Goal: Transaction & Acquisition: Download file/media

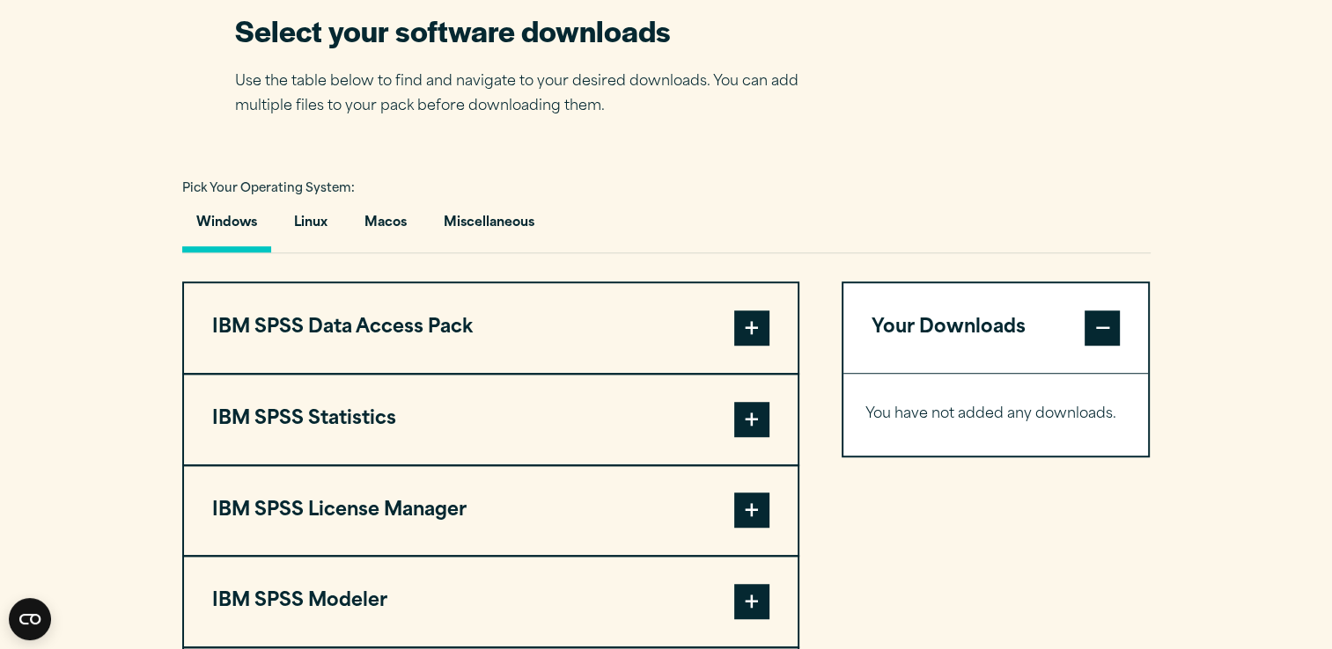
scroll to position [1232, 0]
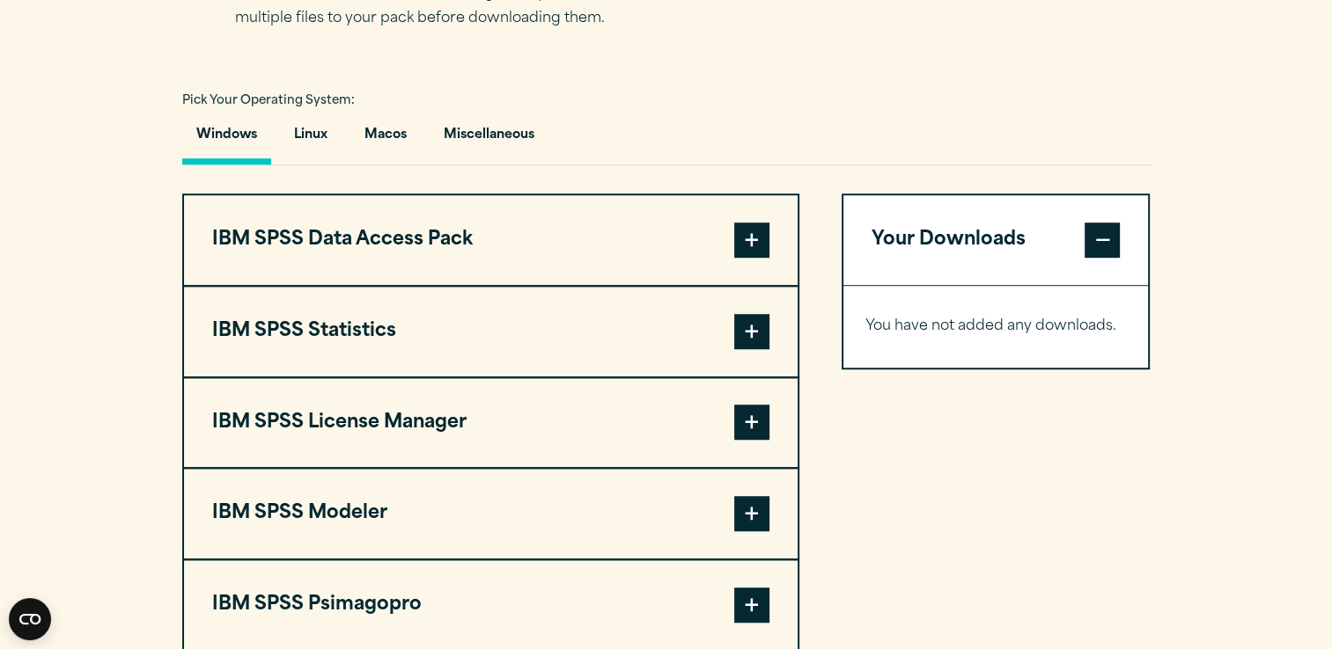
click at [746, 511] on span at bounding box center [751, 513] width 35 height 35
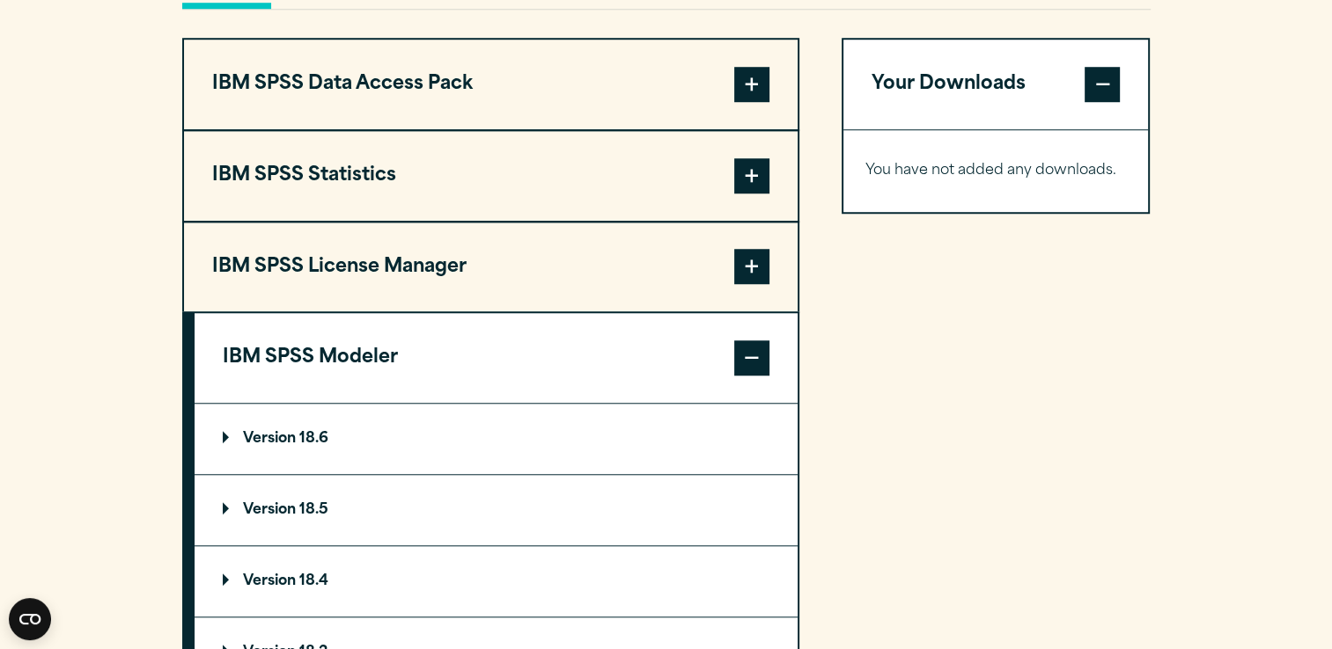
scroll to position [1584, 0]
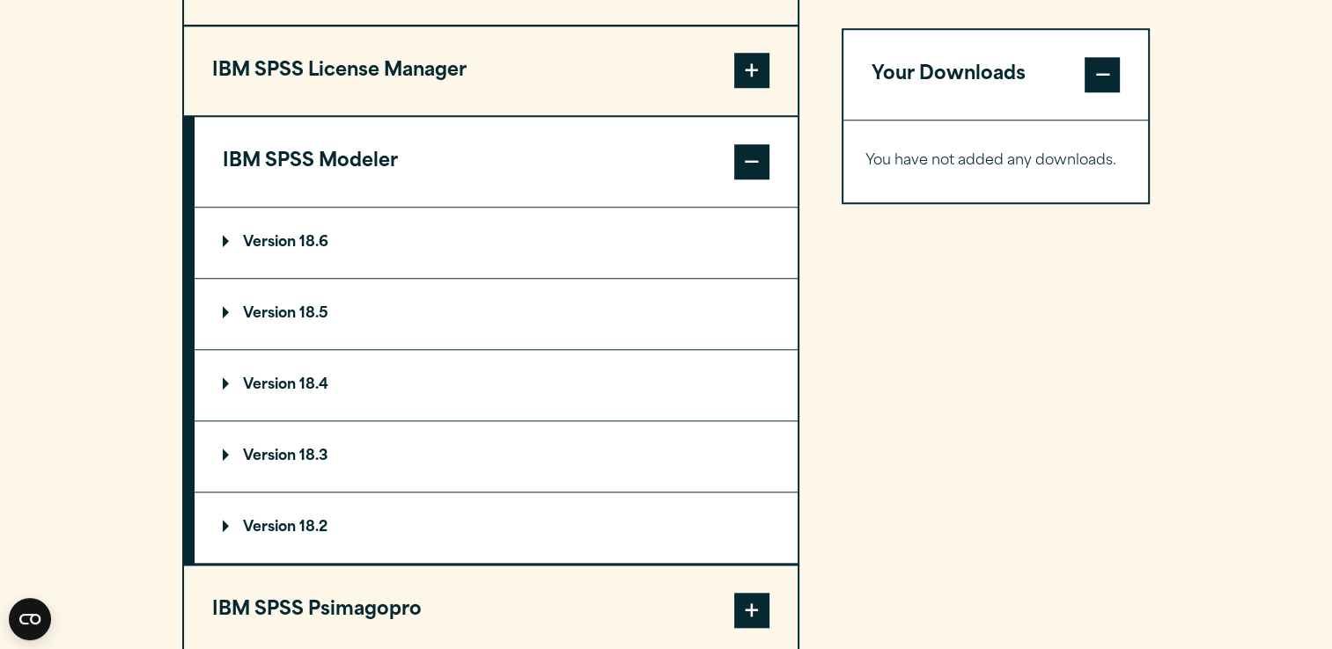
click at [226, 236] on p "Version 18.6" at bounding box center [276, 243] width 106 height 14
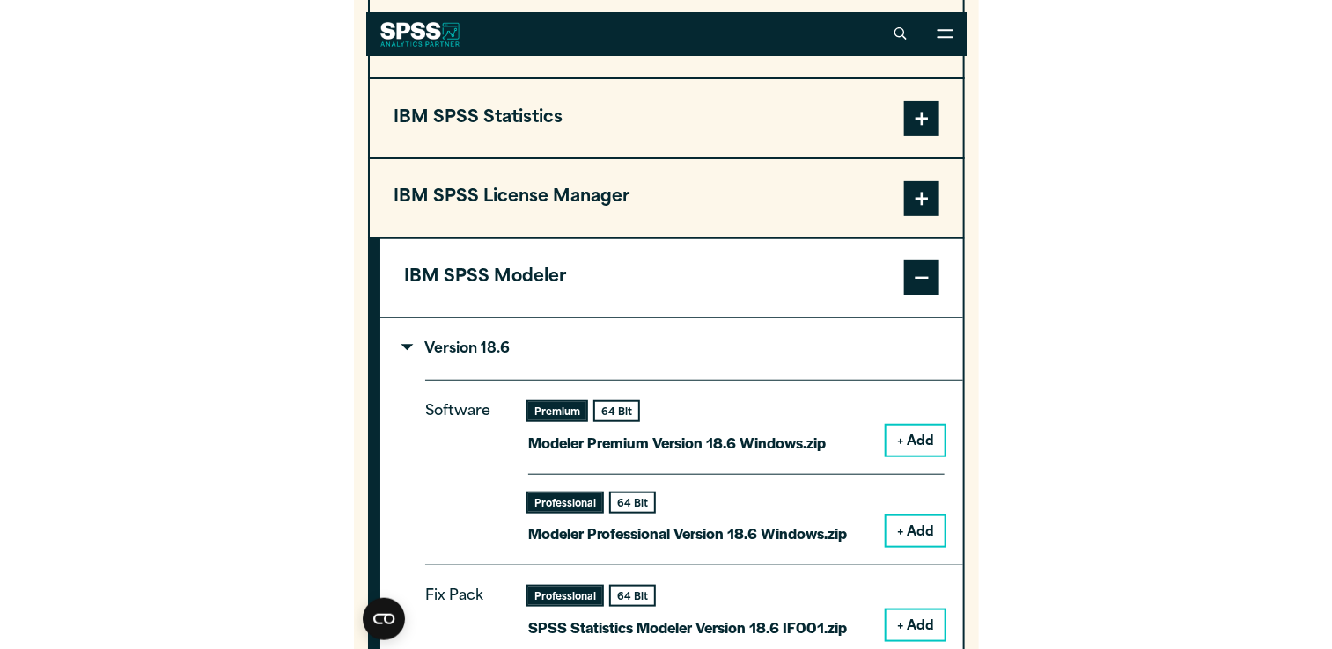
scroll to position [1575, 0]
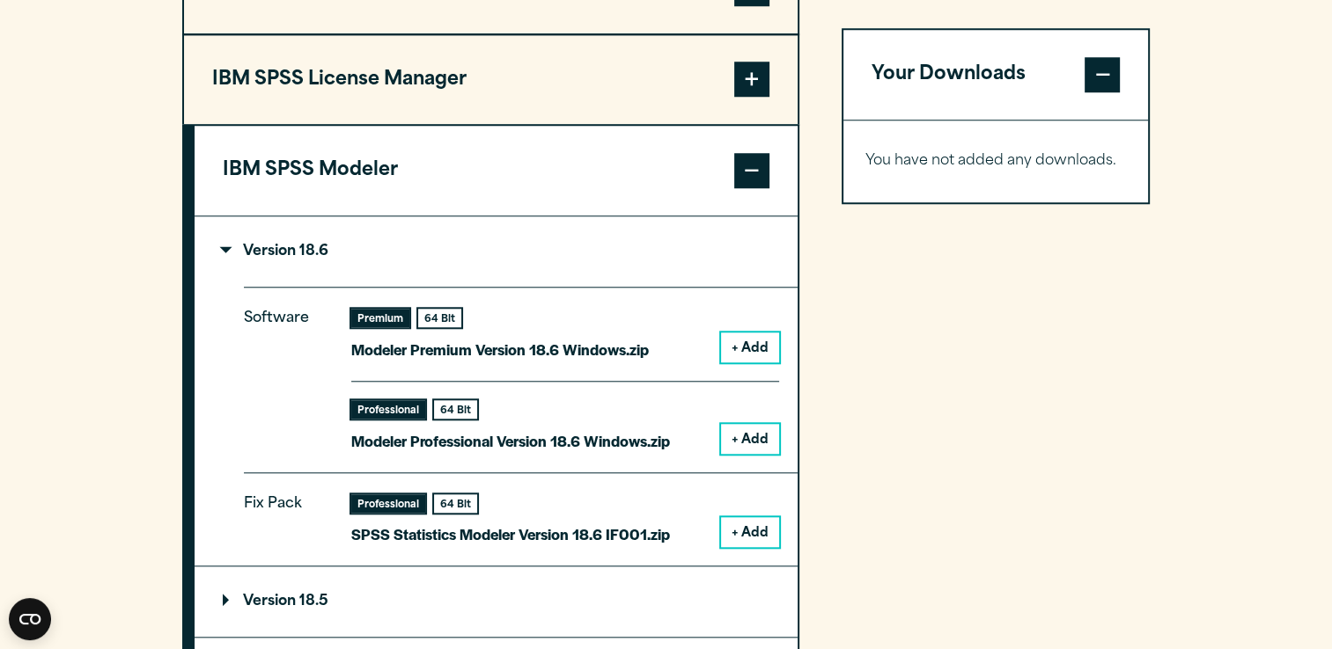
click at [753, 531] on button "+ Add" at bounding box center [750, 532] width 58 height 30
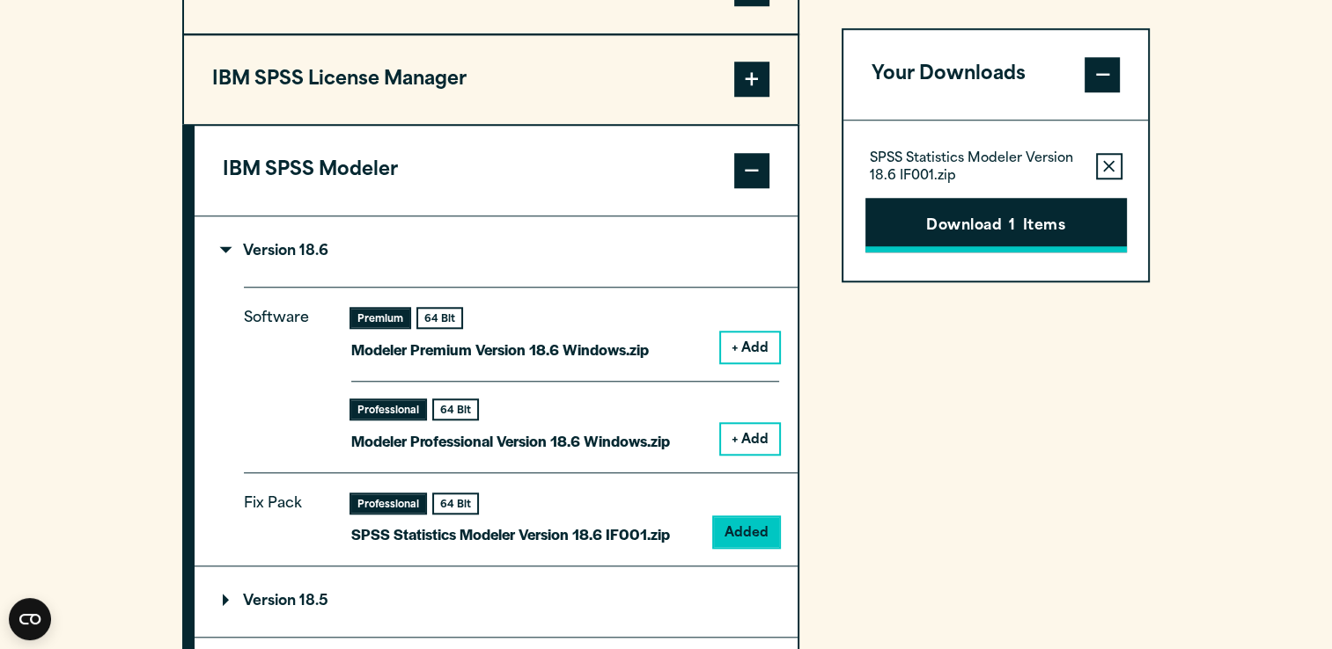
click at [1000, 224] on button "Download 1 Items" at bounding box center [995, 225] width 261 height 55
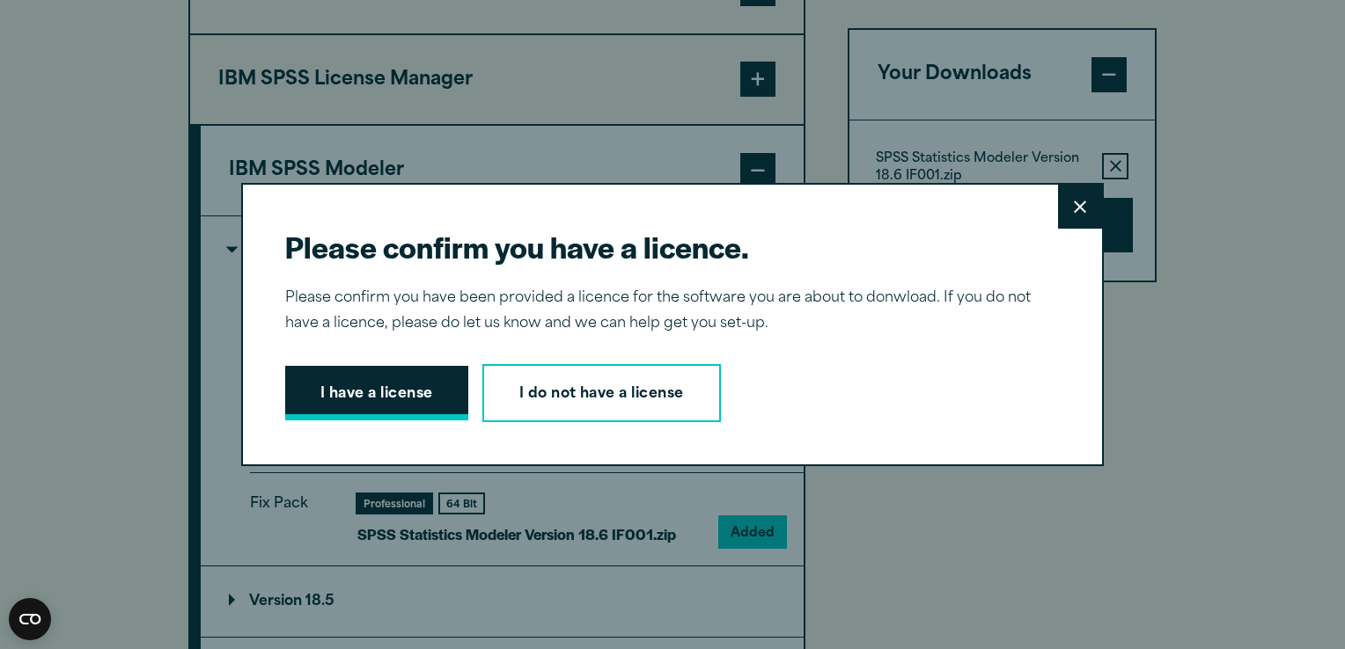
click at [412, 397] on button "I have a license" at bounding box center [376, 393] width 183 height 55
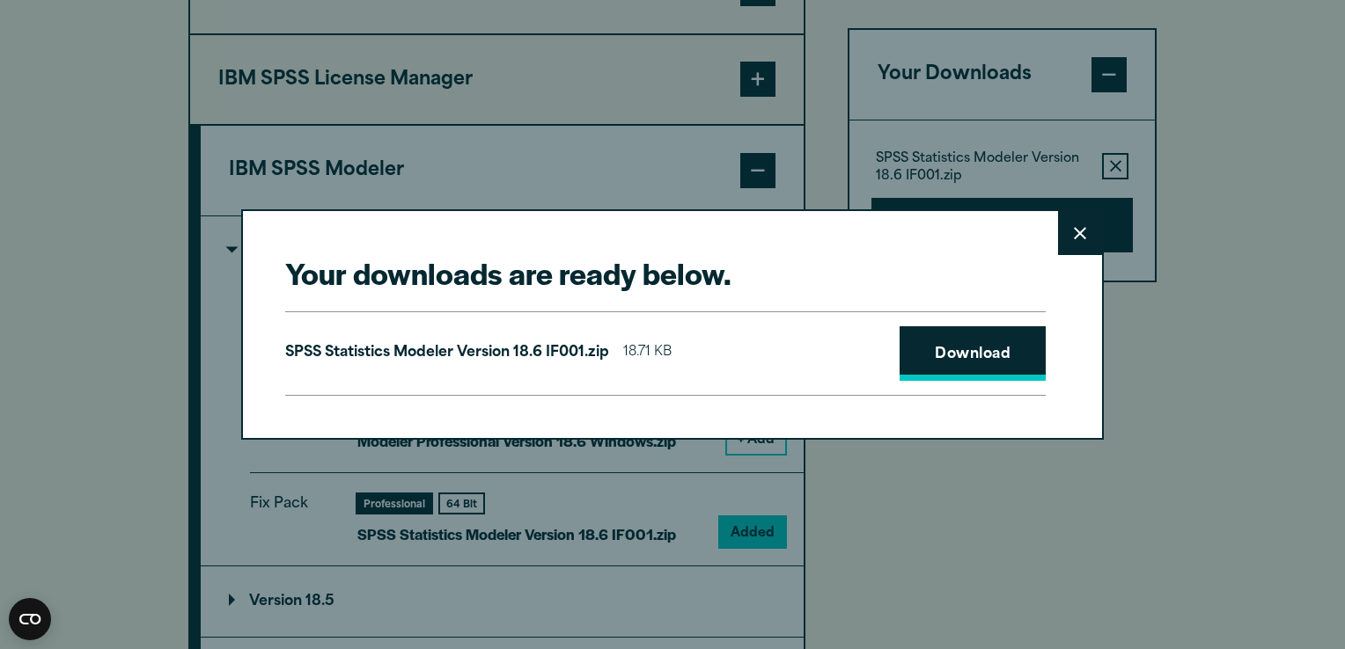
click at [977, 357] on link "Download" at bounding box center [972, 354] width 146 height 55
click at [1068, 220] on button "Close" at bounding box center [1080, 233] width 44 height 44
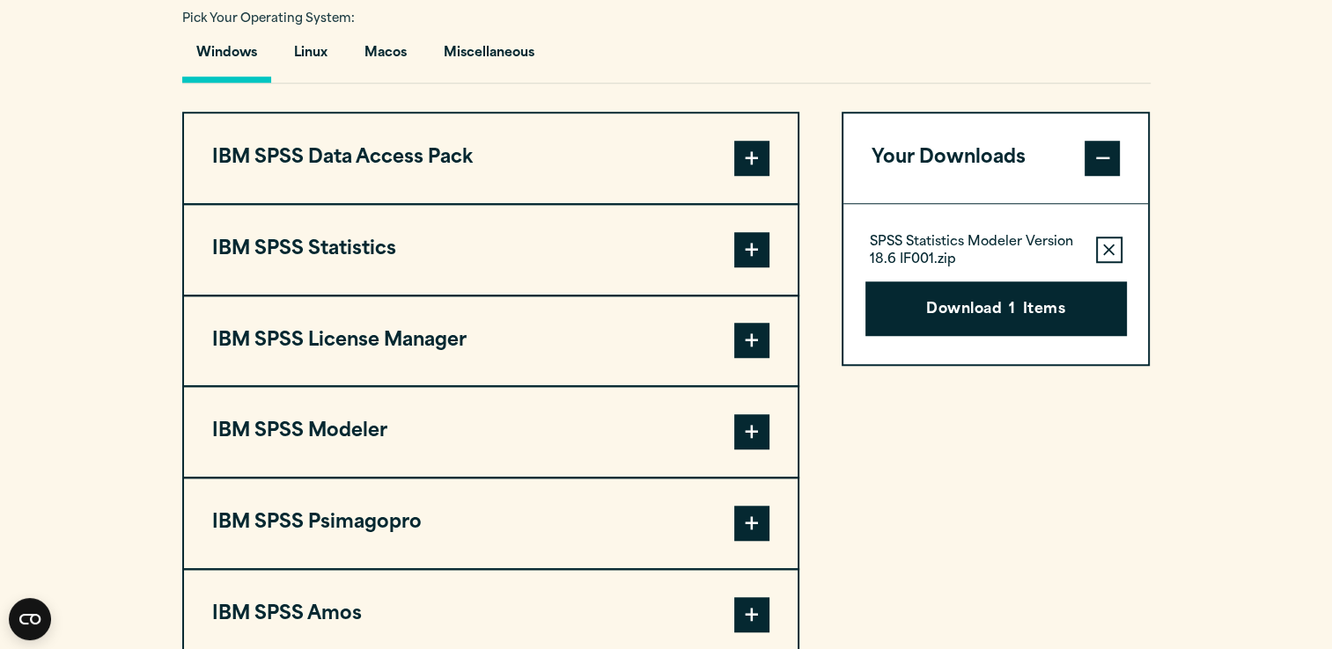
scroll to position [1408, 0]
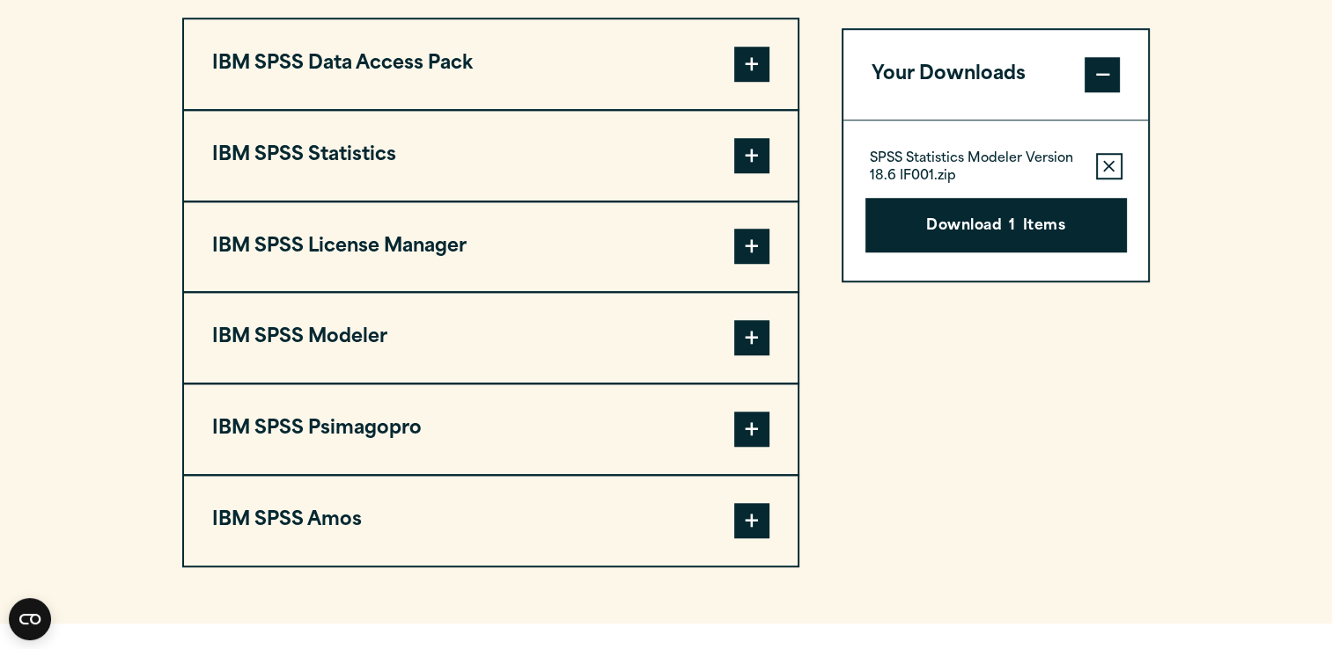
click at [750, 332] on span at bounding box center [751, 337] width 35 height 35
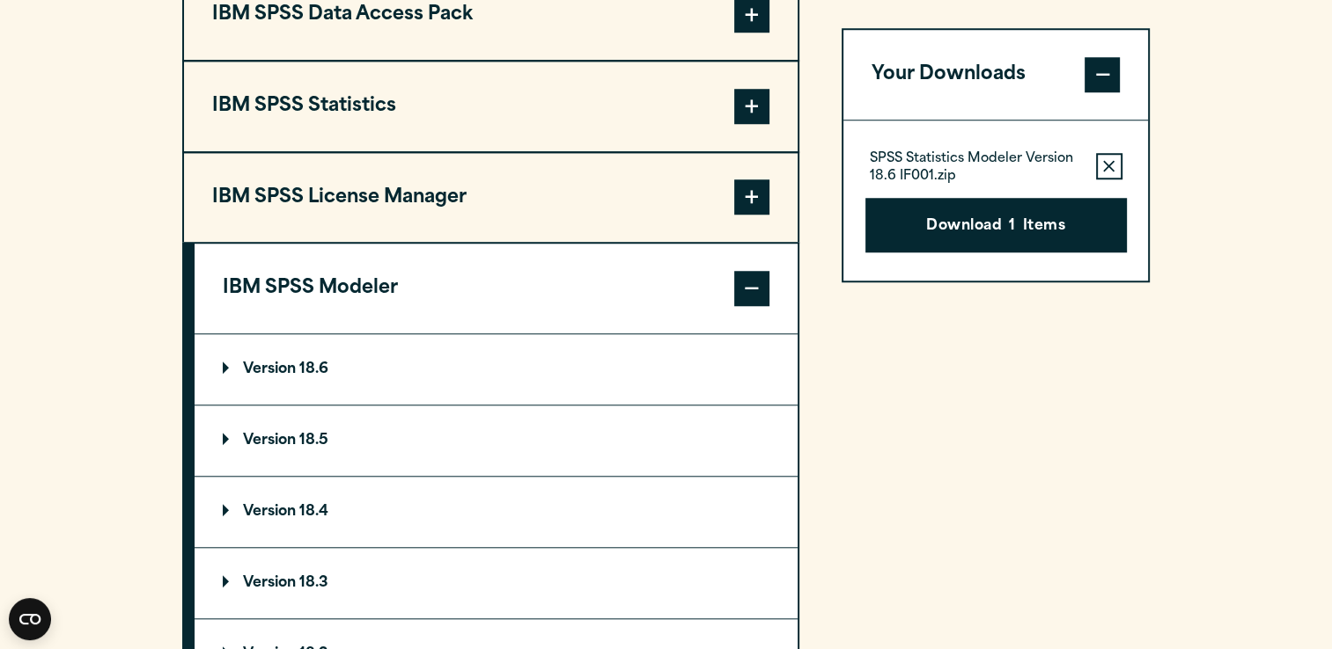
scroll to position [1496, 0]
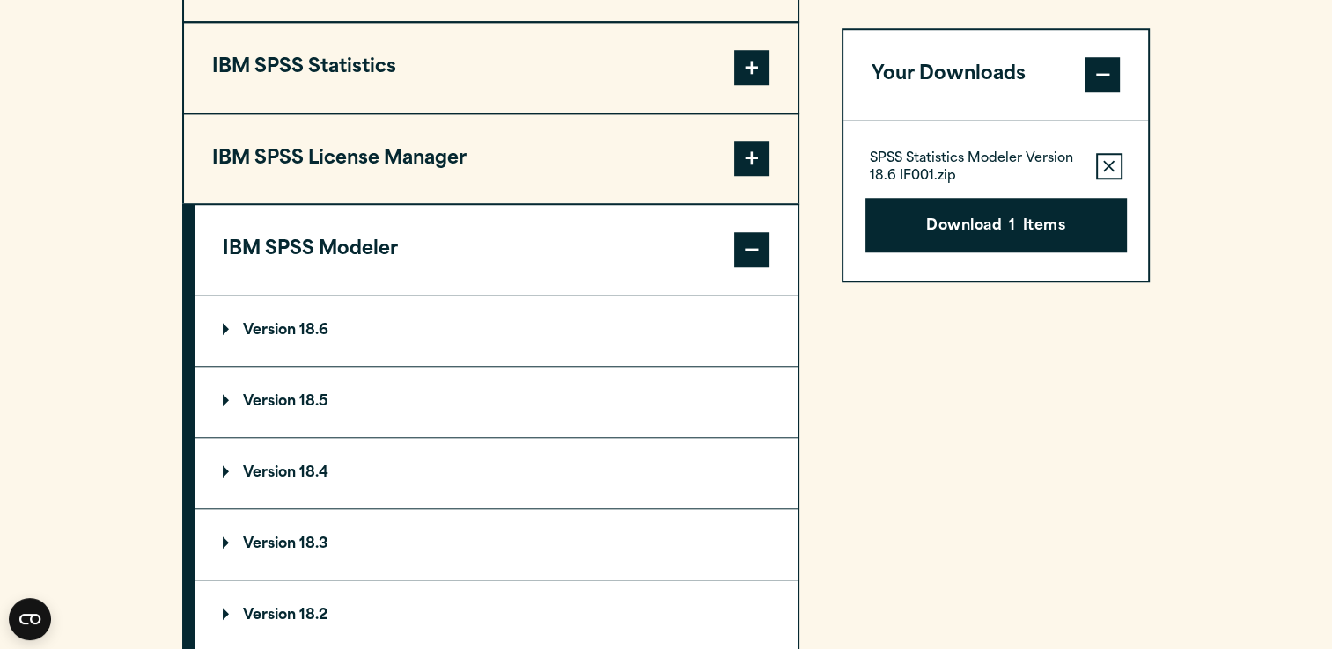
click at [229, 328] on p "Version 18.6" at bounding box center [276, 331] width 106 height 14
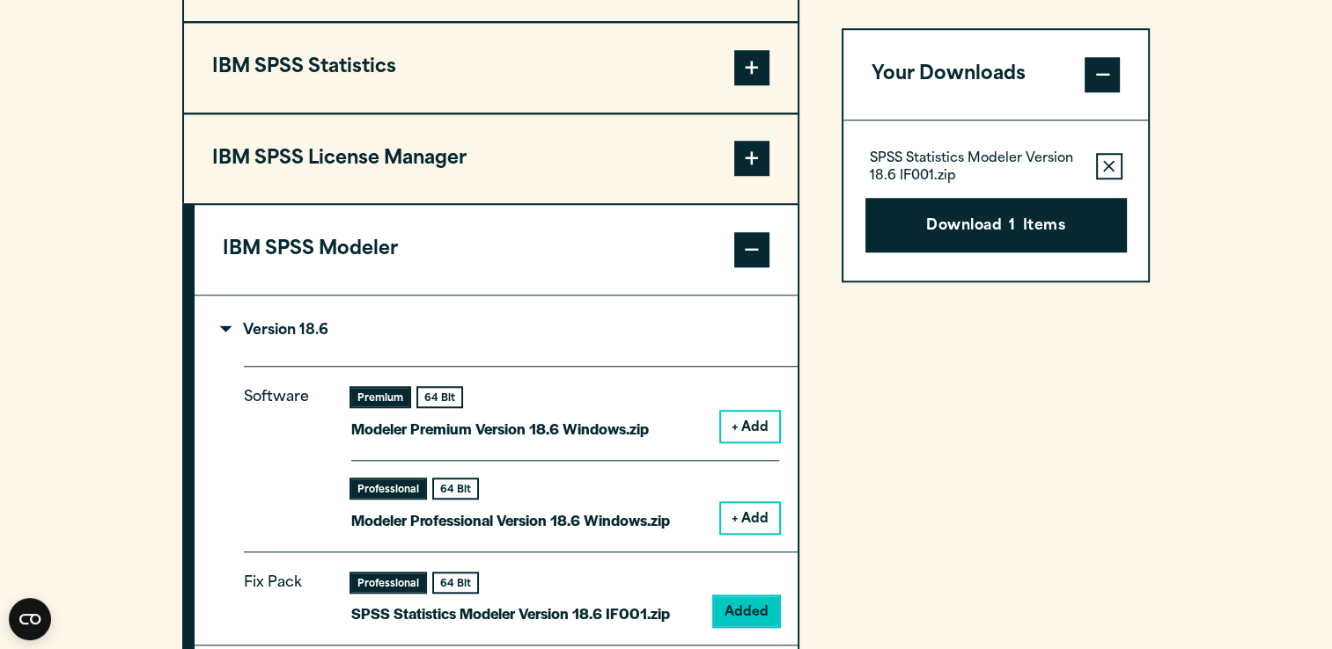
click at [745, 422] on button "+ Add" at bounding box center [750, 427] width 58 height 30
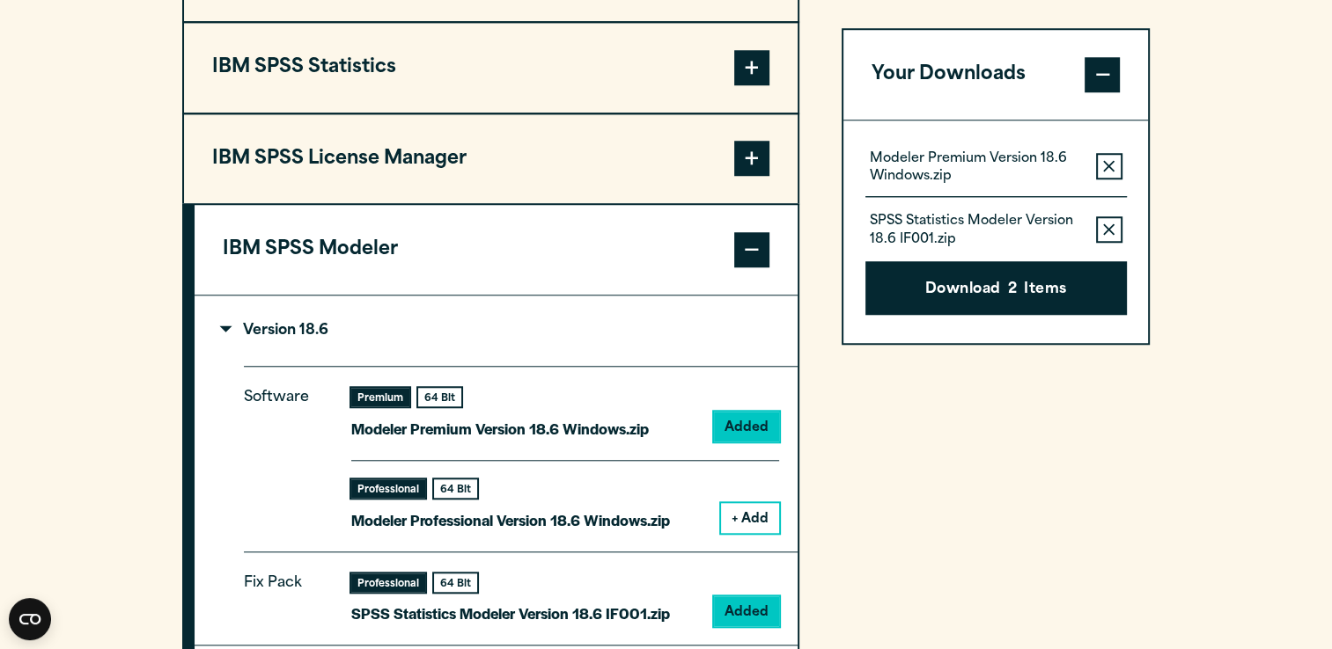
click at [1107, 227] on icon "button" at bounding box center [1108, 229] width 11 height 11
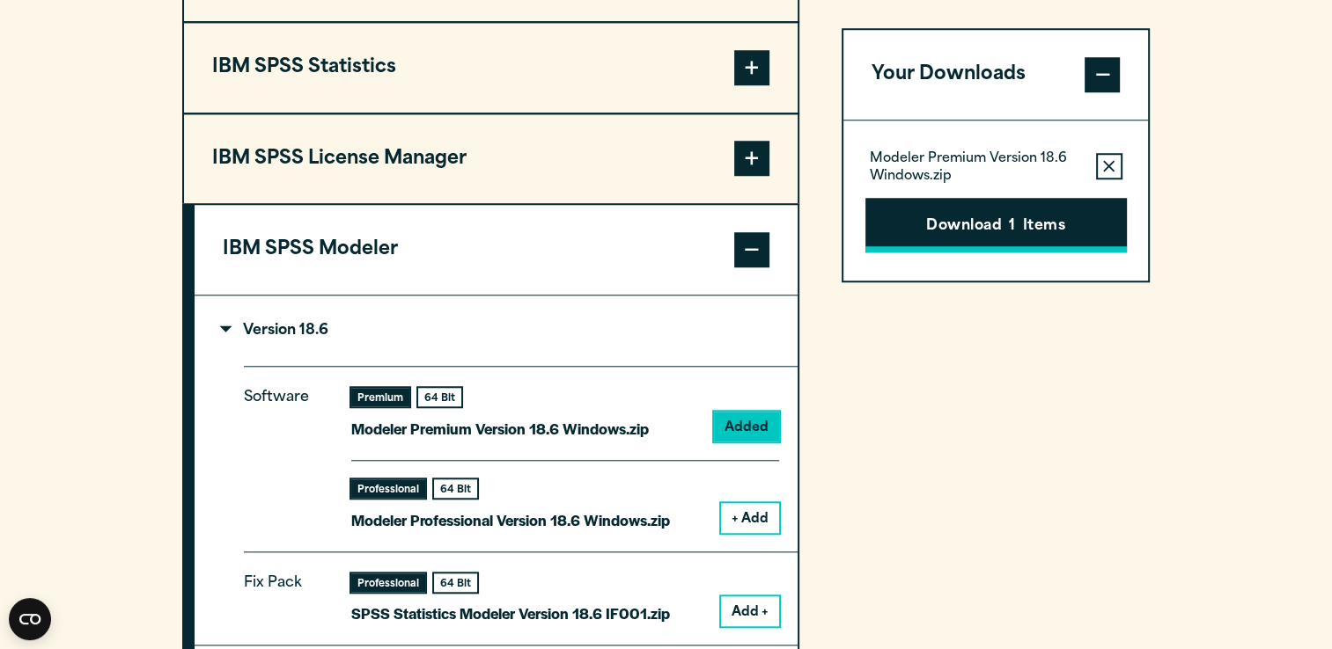
click at [1024, 224] on button "Download 1 Items" at bounding box center [995, 225] width 261 height 55
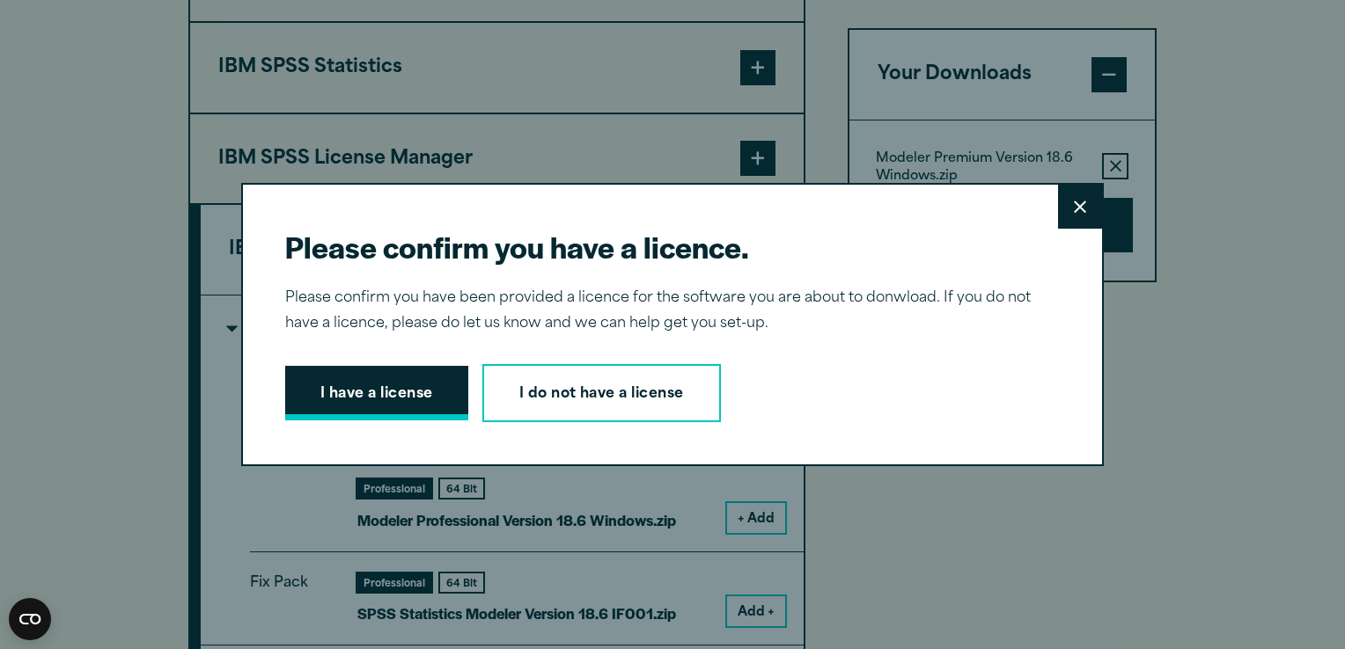
click at [387, 399] on button "I have a license" at bounding box center [376, 393] width 183 height 55
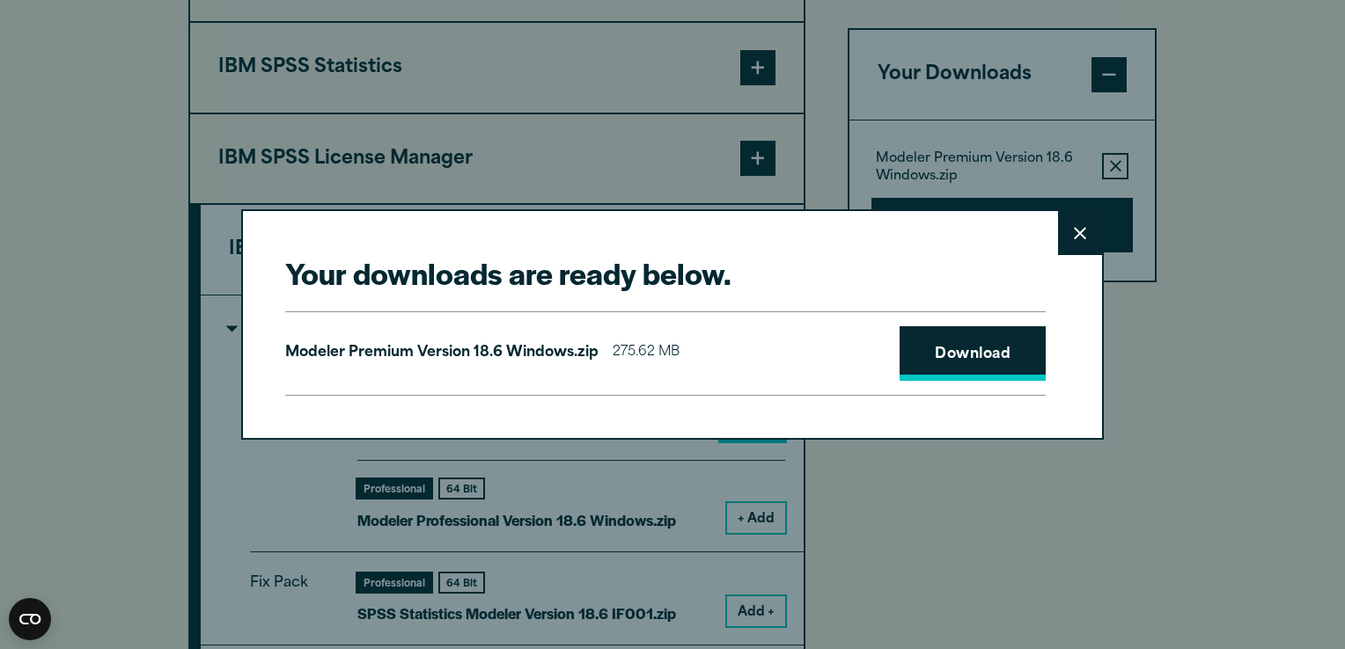
click at [967, 354] on link "Download" at bounding box center [972, 354] width 146 height 55
click at [1074, 231] on icon at bounding box center [1080, 233] width 12 height 13
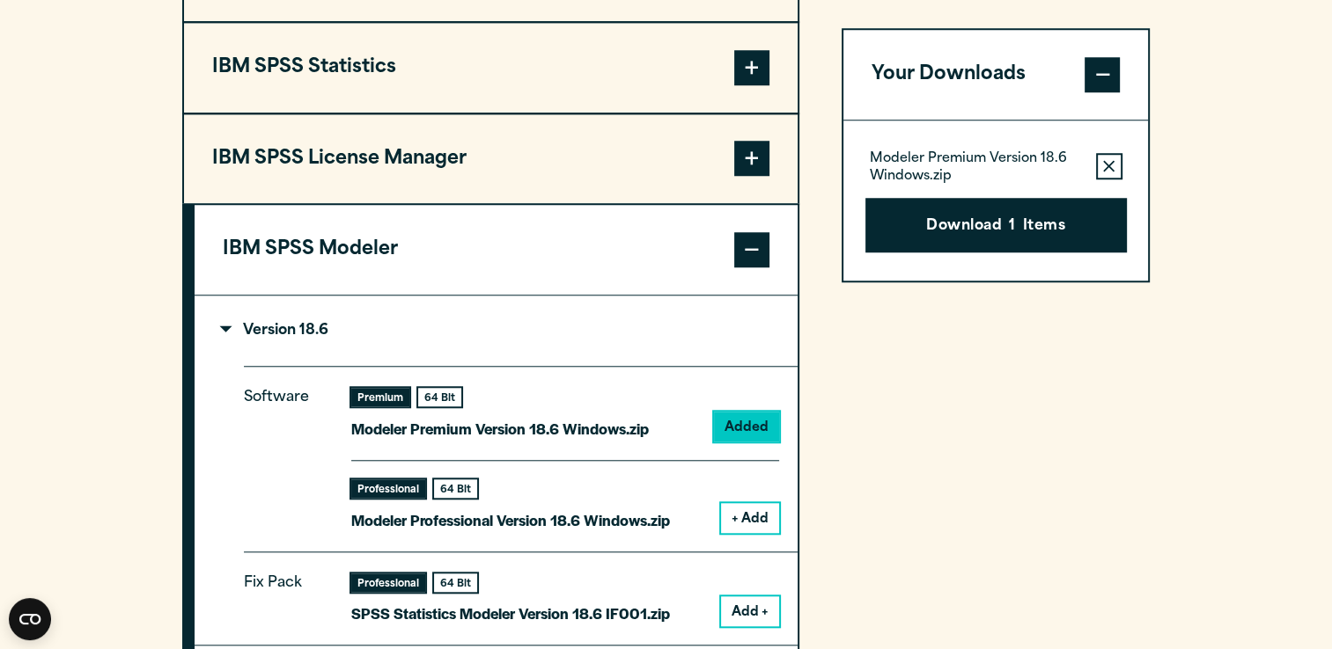
scroll to position [1320, 0]
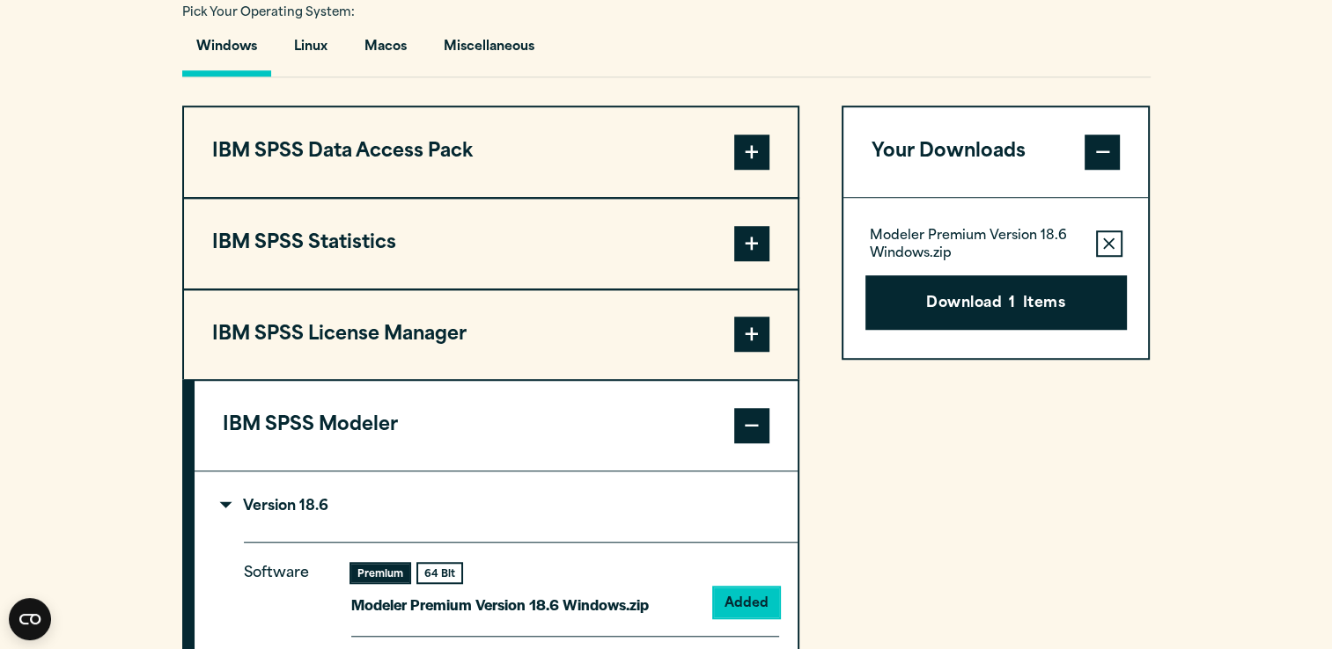
click at [1243, 298] on section "Select your software downloads Use the table below to find and navigate to your…" at bounding box center [666, 563] width 1332 height 1570
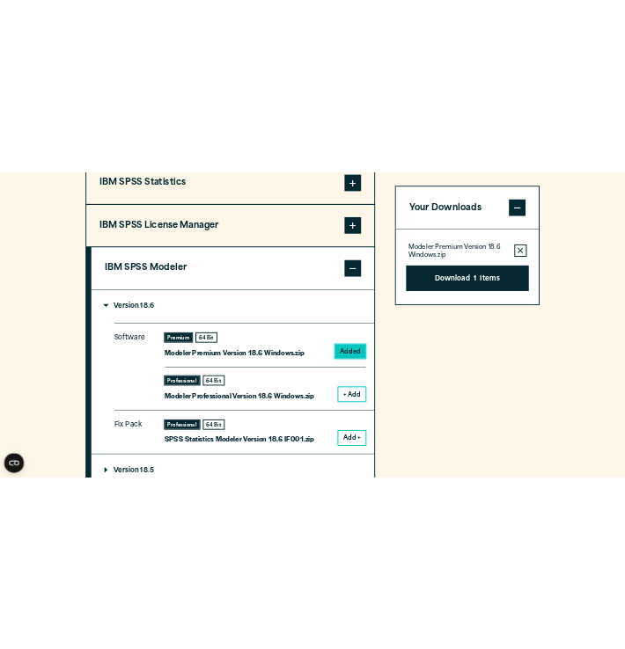
scroll to position [1584, 0]
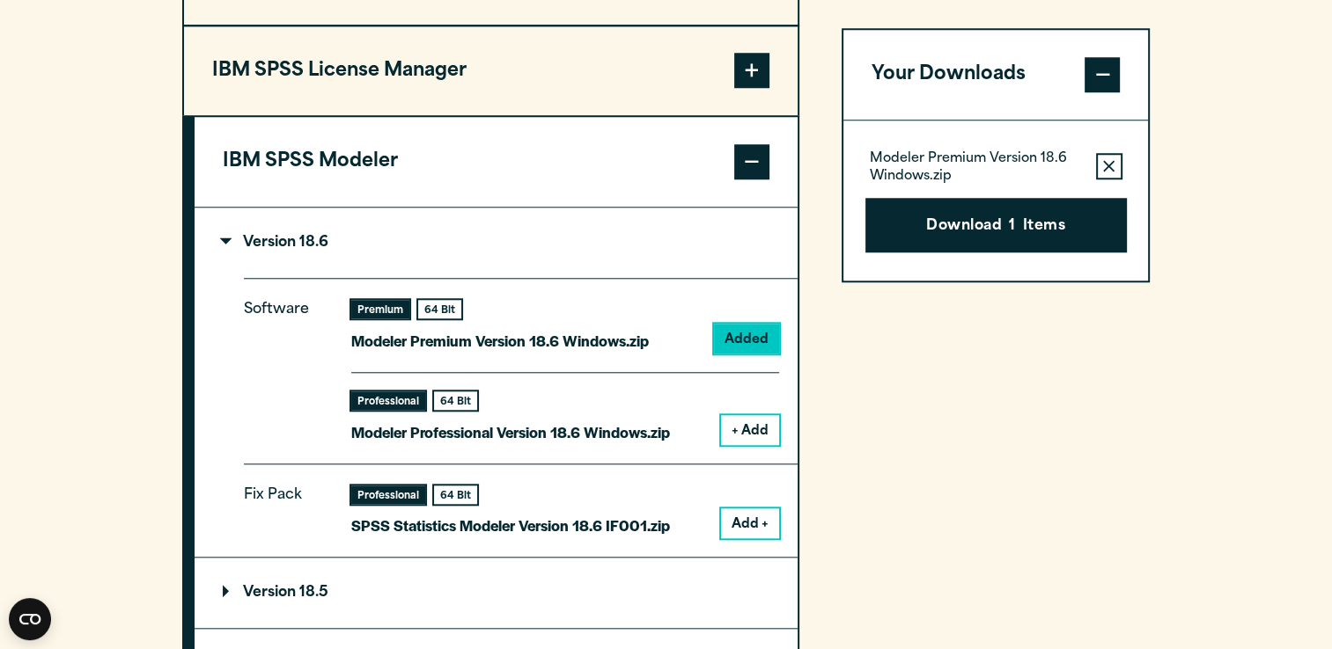
click at [750, 425] on button "+ Add" at bounding box center [750, 430] width 58 height 30
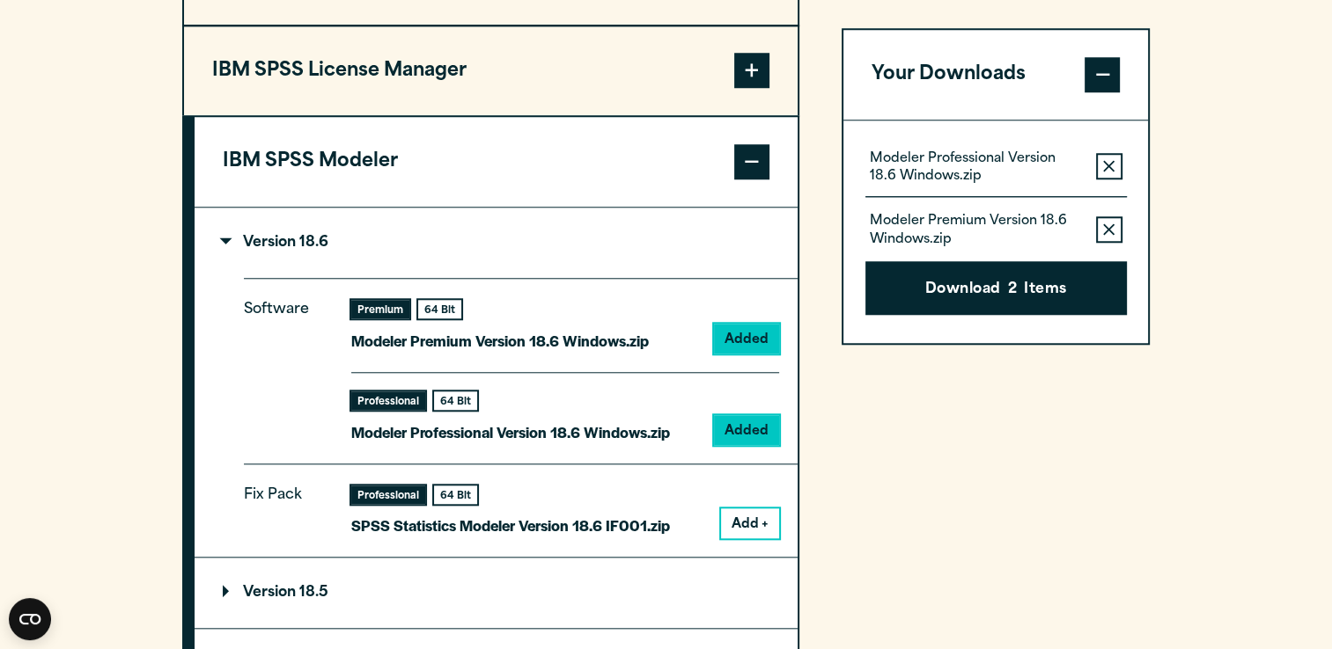
drag, startPoint x: 1111, startPoint y: 161, endPoint x: 1180, endPoint y: 234, distance: 100.8
click at [1180, 234] on section "Select your software downloads Use the table below to find and navigate to your…" at bounding box center [666, 299] width 1332 height 1570
click at [1111, 227] on icon "button" at bounding box center [1108, 230] width 11 height 12
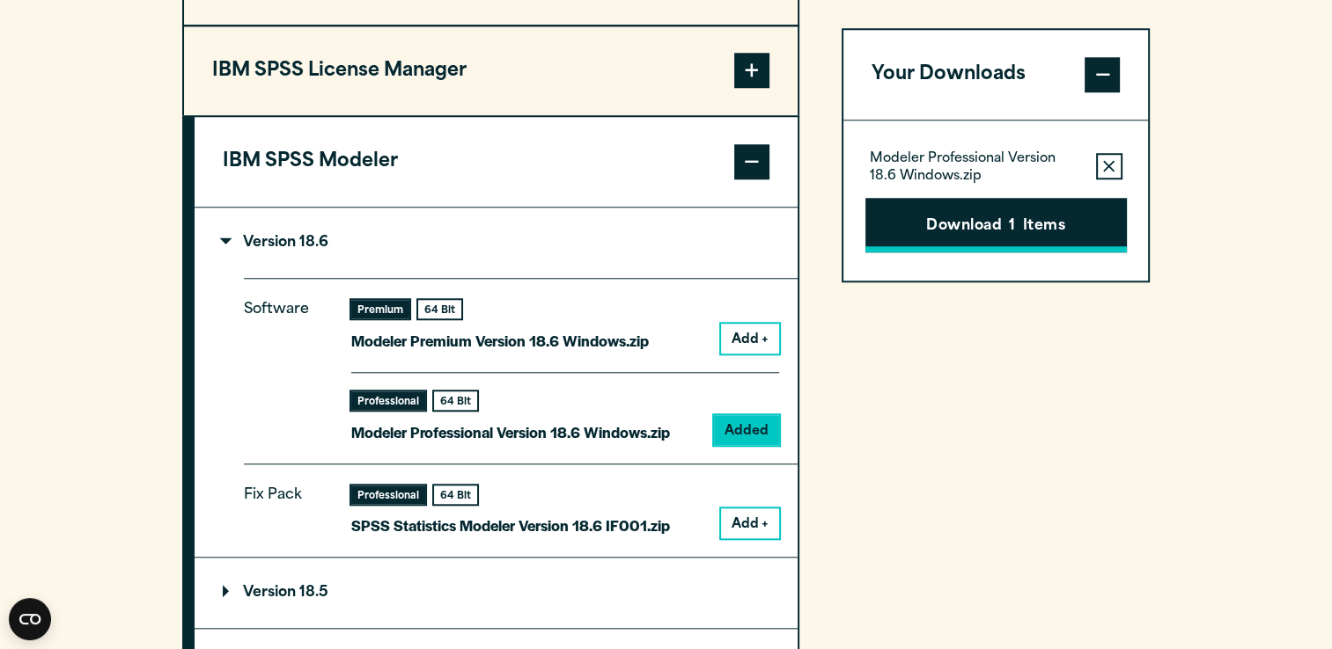
click at [1014, 222] on span "1" at bounding box center [1012, 227] width 6 height 23
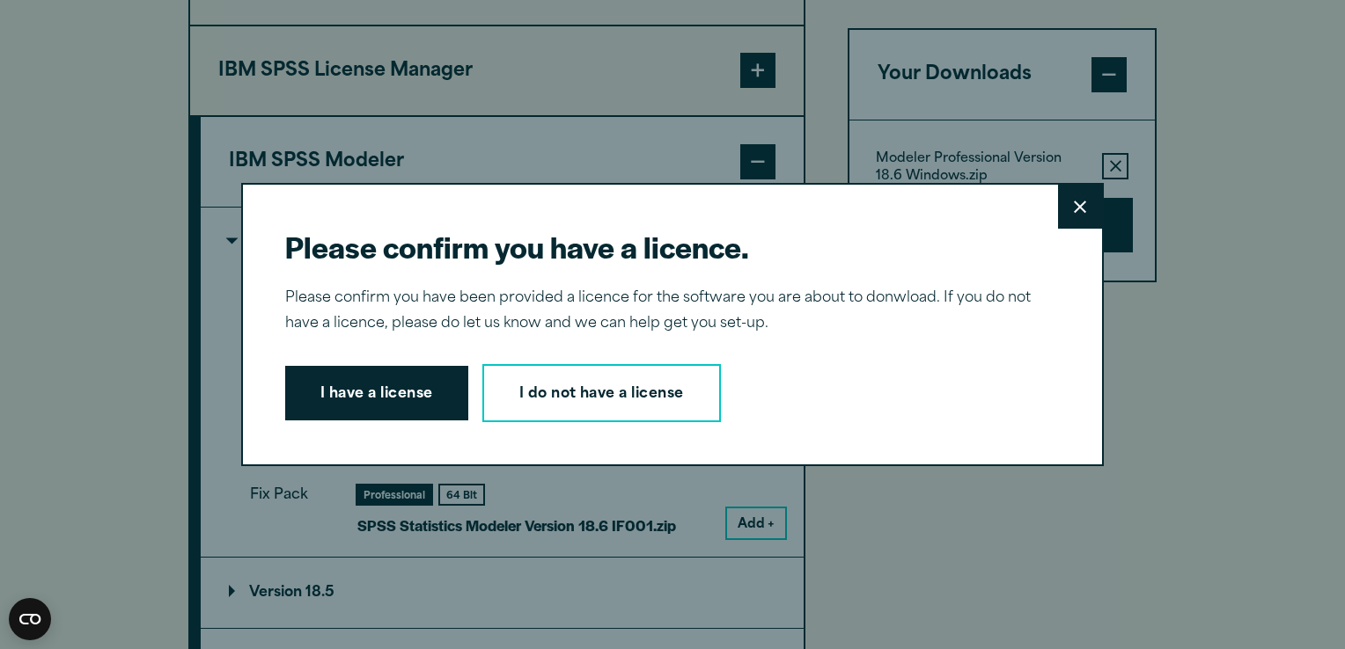
drag, startPoint x: 357, startPoint y: 383, endPoint x: 375, endPoint y: 381, distance: 17.7
click at [357, 383] on button "I have a license" at bounding box center [376, 393] width 183 height 55
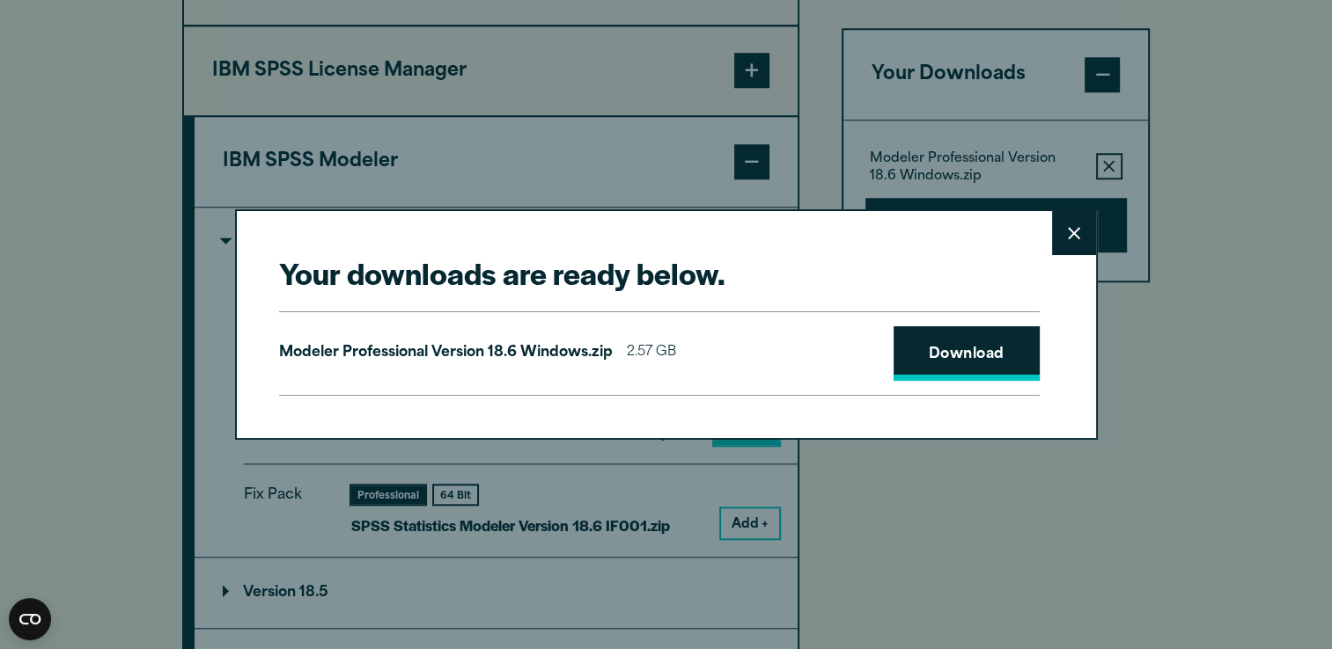
click at [960, 356] on link "Download" at bounding box center [966, 354] width 146 height 55
click at [1068, 233] on icon at bounding box center [1074, 233] width 12 height 13
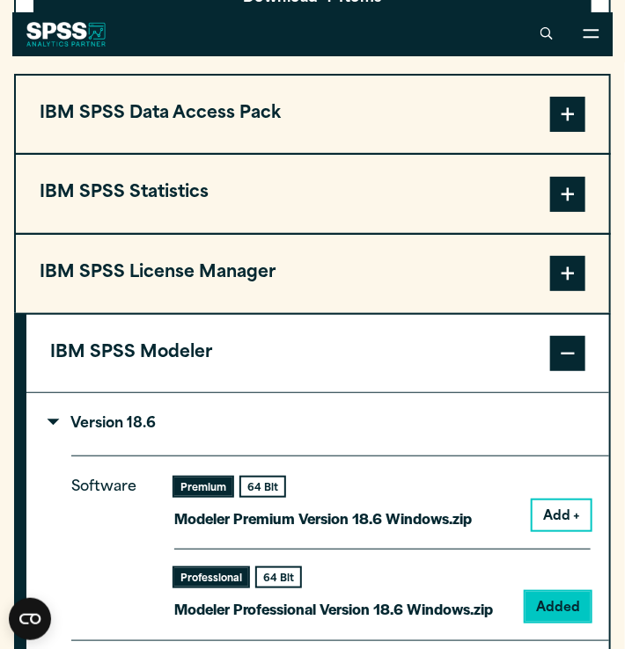
scroll to position [1568, 0]
